Goal: Task Accomplishment & Management: Use online tool/utility

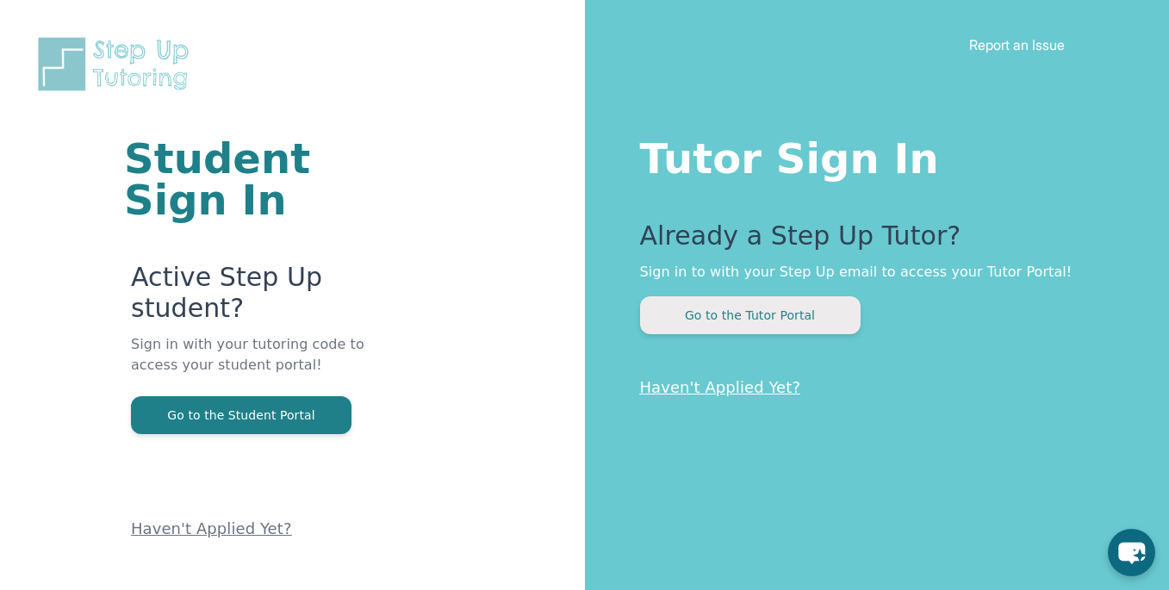
click at [820, 326] on button "Go to the Tutor Portal" at bounding box center [750, 315] width 220 height 38
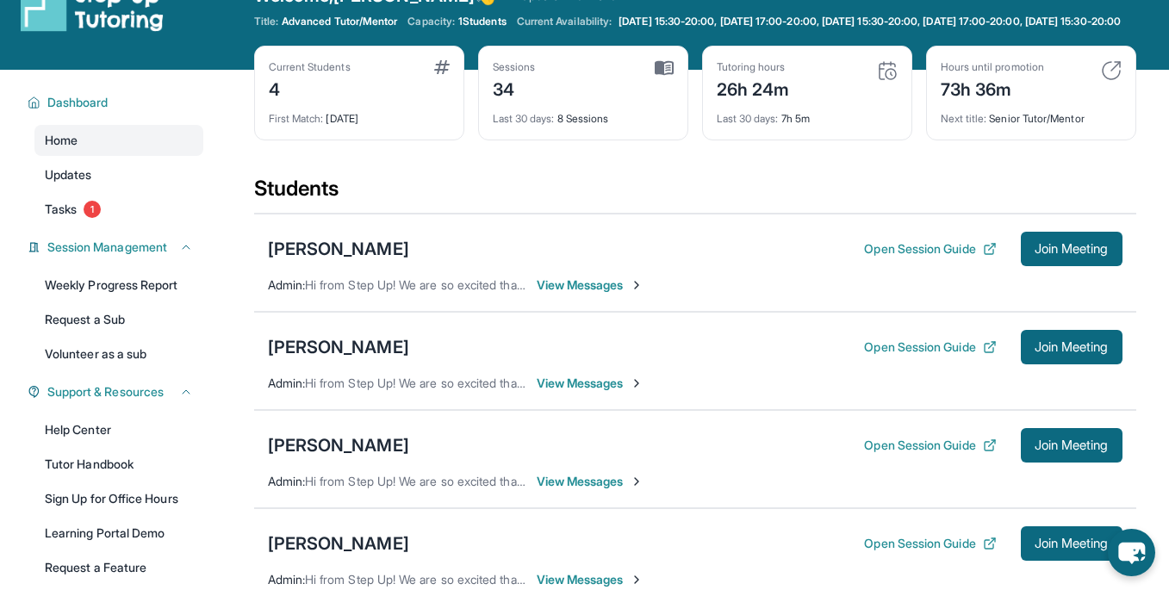
scroll to position [53, 0]
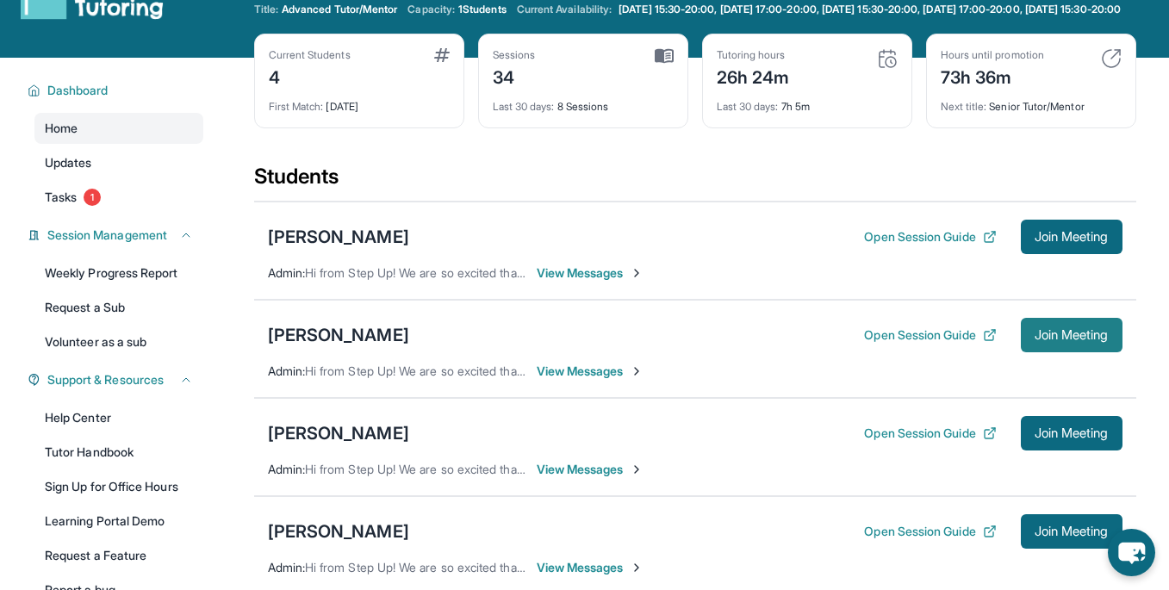
click at [1046, 340] on span "Join Meeting" at bounding box center [1071, 335] width 74 height 10
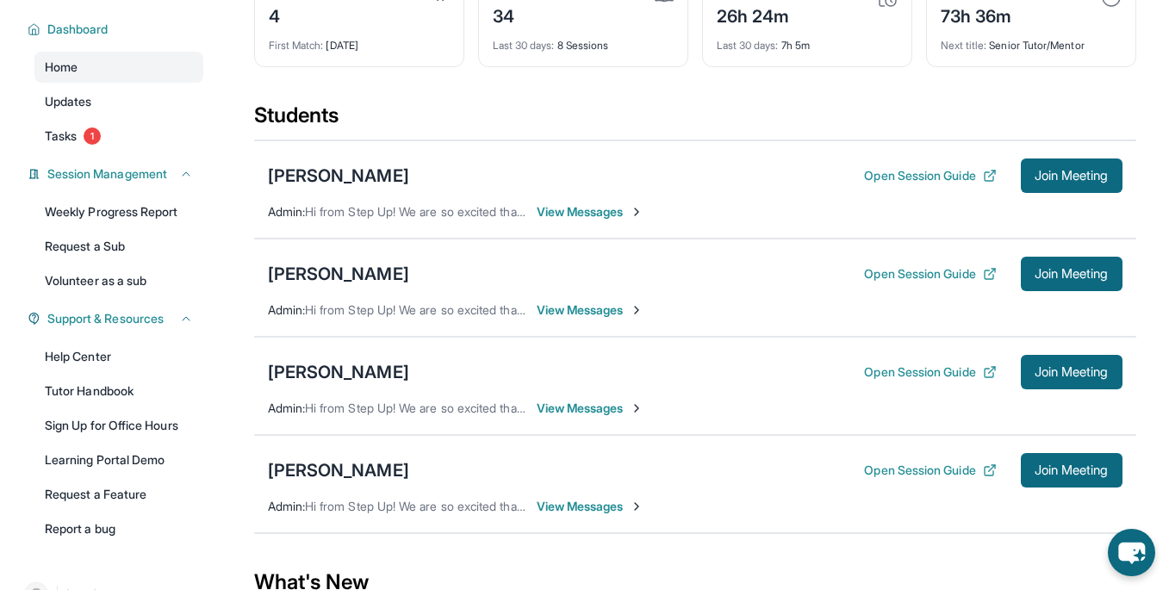
scroll to position [115, 0]
click at [1060, 278] on span "Join Meeting" at bounding box center [1071, 273] width 74 height 10
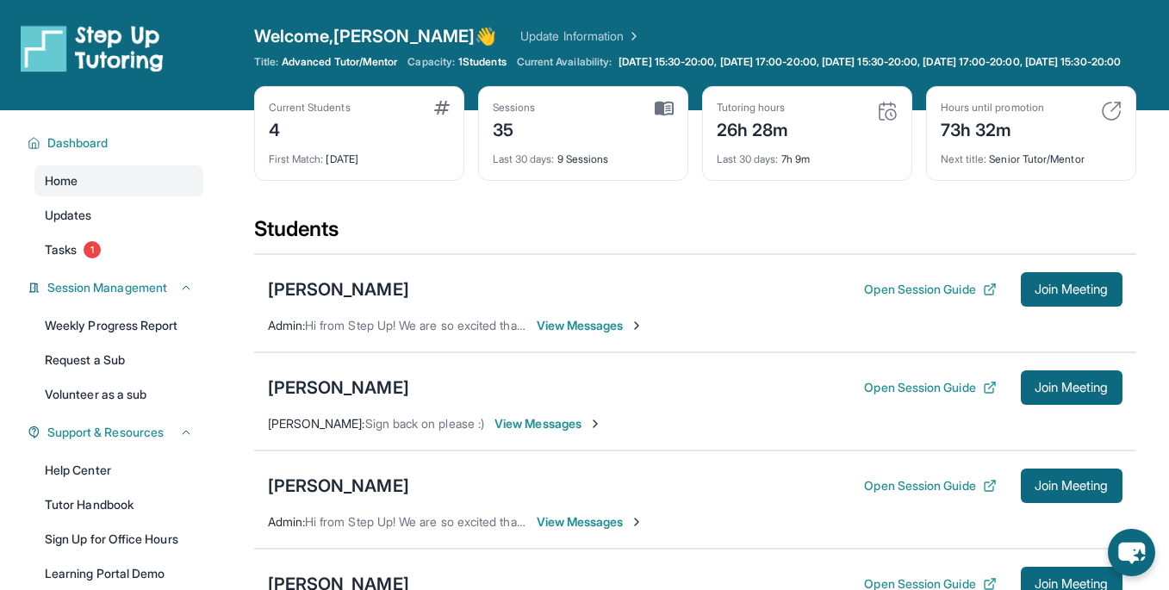
scroll to position [53, 0]
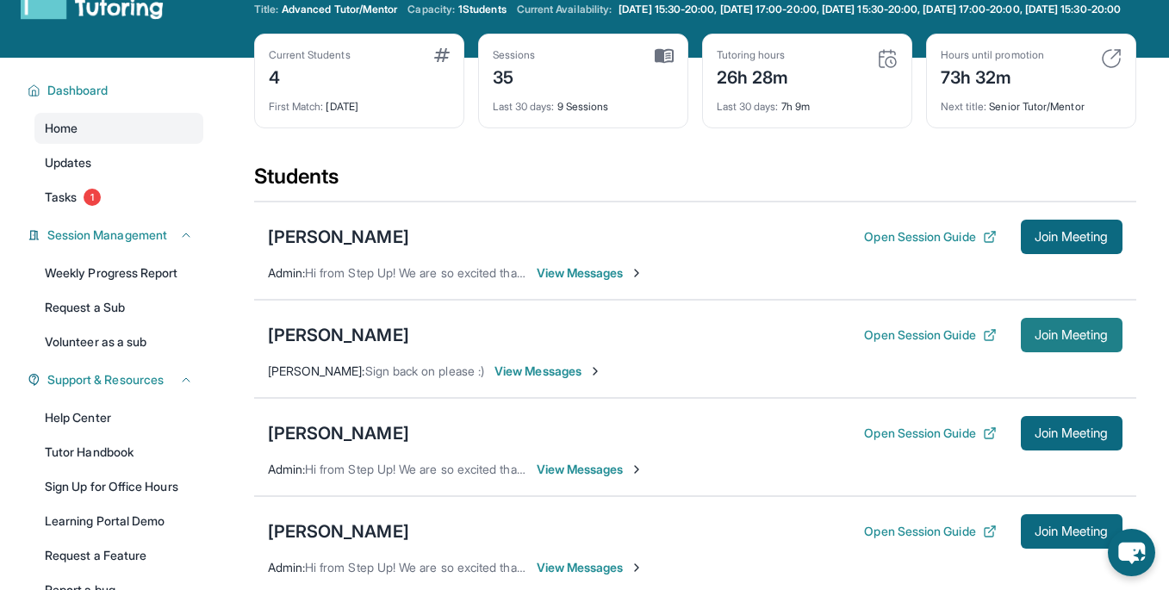
click at [1050, 340] on span "Join Meeting" at bounding box center [1071, 335] width 74 height 10
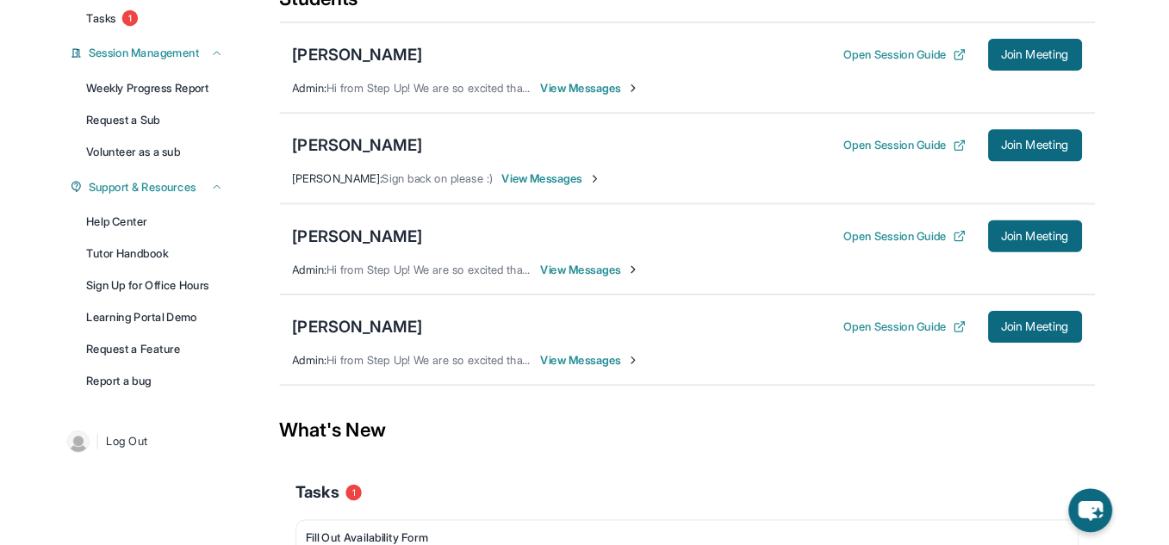
scroll to position [245, 0]
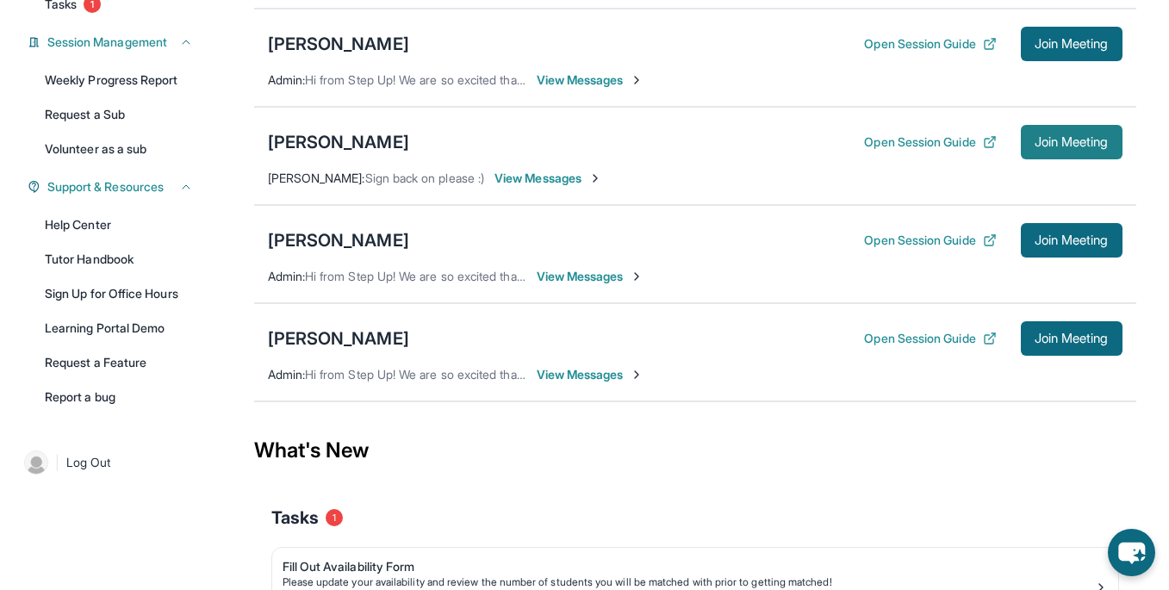
click at [1068, 159] on button "Join Meeting" at bounding box center [1072, 142] width 102 height 34
